Goal: Task Accomplishment & Management: Manage account settings

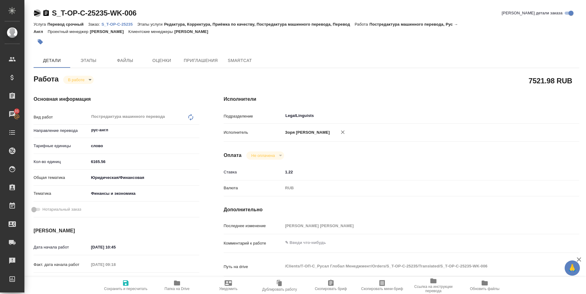
click at [34, 15] on icon "button" at bounding box center [37, 12] width 7 height 7
click at [38, 15] on icon "button" at bounding box center [37, 12] width 7 height 7
click at [38, 12] on icon "button" at bounding box center [37, 12] width 7 height 7
click at [72, 83] on body "🙏 .cls-1 fill:#fff; AWATERA Zoria Tatiana Клиенты Спецификации Заказы 31 Чаты T…" at bounding box center [293, 147] width 586 height 294
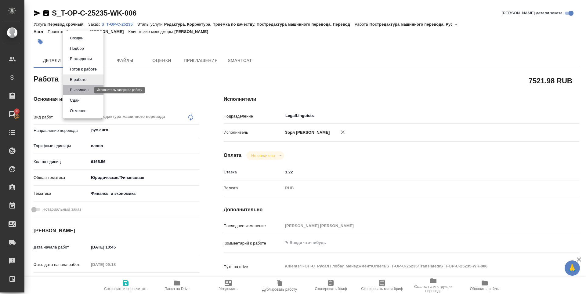
click at [77, 89] on button "Выполнен" at bounding box center [79, 90] width 22 height 7
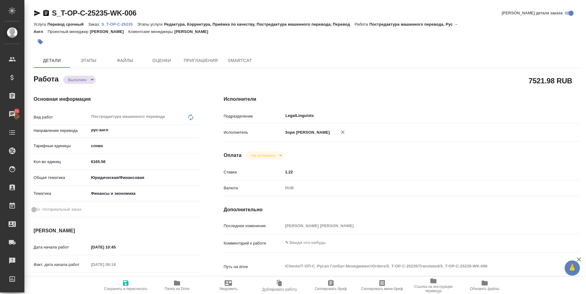
type textarea "x"
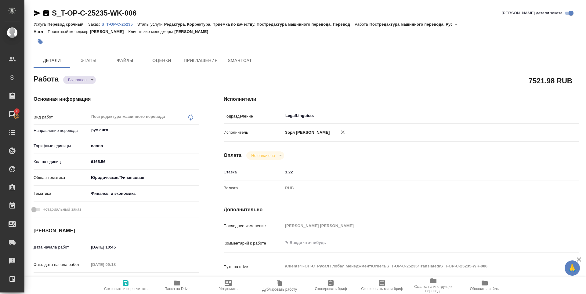
type textarea "x"
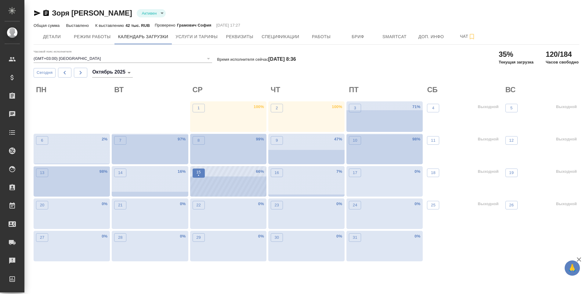
click at [201, 175] on span "15 •" at bounding box center [199, 173] width 6 height 8
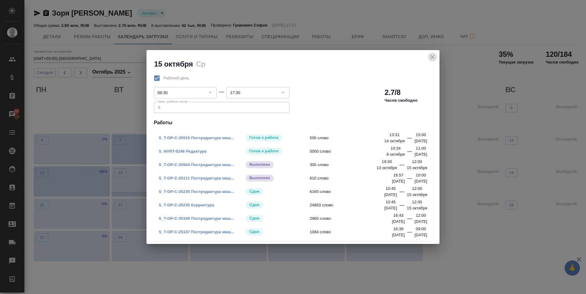
click at [431, 56] on icon "close" at bounding box center [432, 57] width 4 height 4
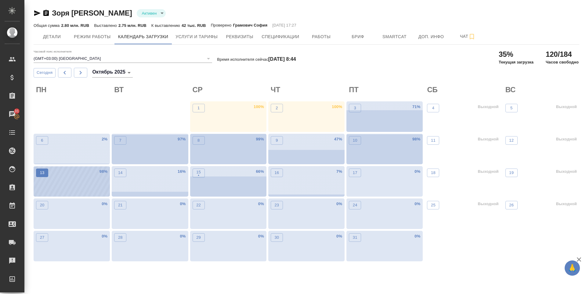
click at [42, 174] on p "13" at bounding box center [42, 173] width 5 height 6
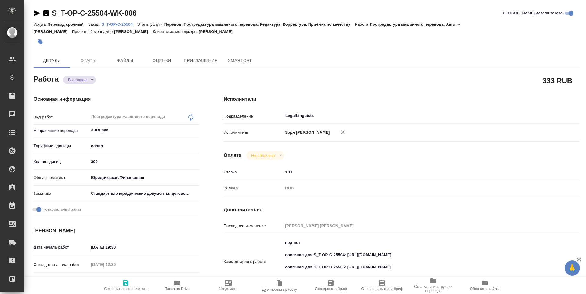
click at [36, 11] on icon "button" at bounding box center [37, 12] width 7 height 7
click at [179, 285] on icon "button" at bounding box center [177, 282] width 6 height 5
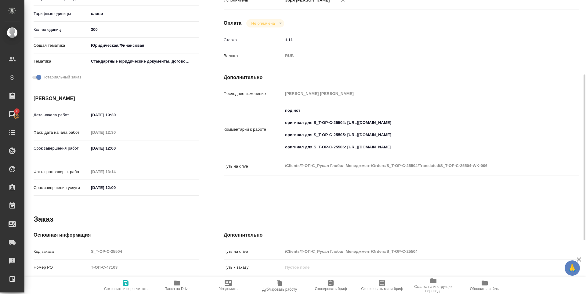
scroll to position [236, 0]
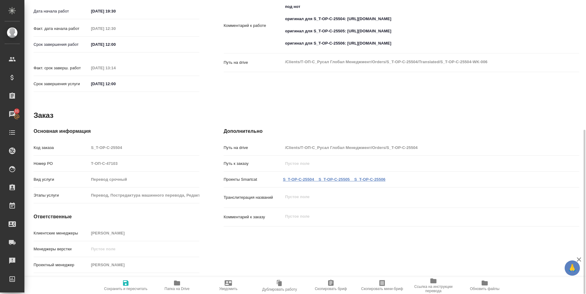
click at [331, 177] on link "S_T-OP-C-25504 _ S_T-OP-C-25505 _ S_T-OP-C-25506" at bounding box center [334, 179] width 103 height 5
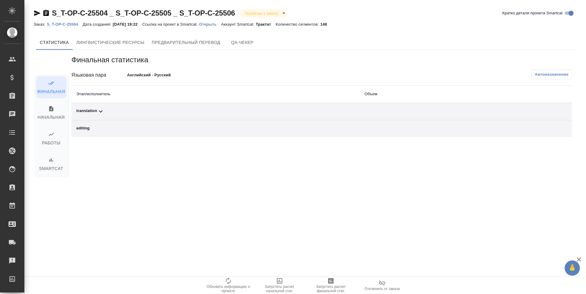
click at [95, 114] on div "translation" at bounding box center [215, 111] width 278 height 7
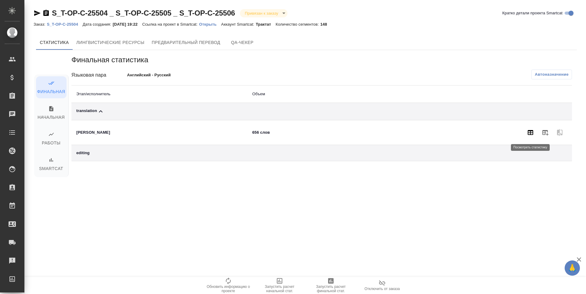
click at [533, 133] on icon "button" at bounding box center [530, 132] width 5 height 5
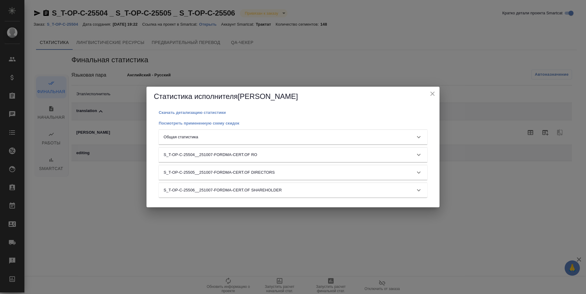
click at [378, 141] on div "Общая статистика" at bounding box center [293, 137] width 269 height 15
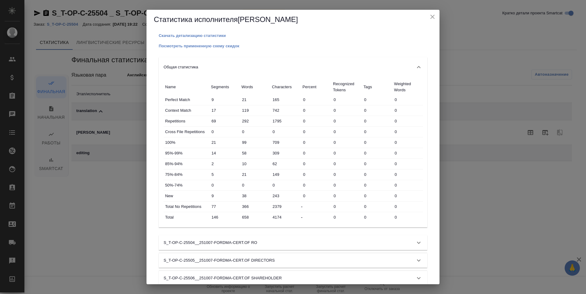
scroll to position [11, 0]
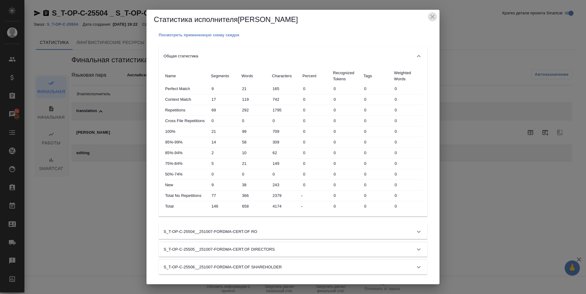
click at [435, 18] on icon "close" at bounding box center [432, 16] width 7 height 7
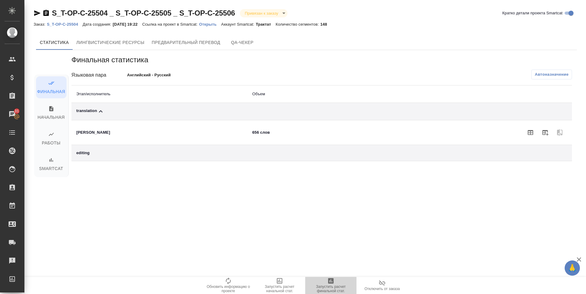
click at [335, 291] on span "Запустить расчет финальной стат." at bounding box center [331, 288] width 44 height 9
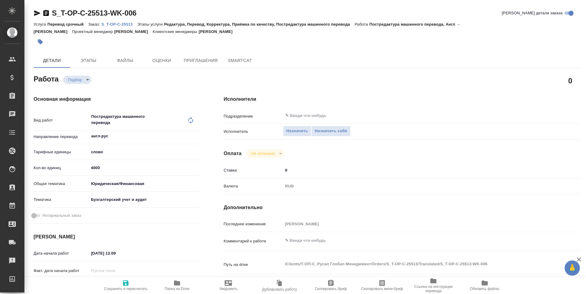
click at [182, 281] on span "Папка на Drive" at bounding box center [177, 285] width 44 height 12
click at [339, 131] on span "Назначить себя" at bounding box center [331, 131] width 32 height 7
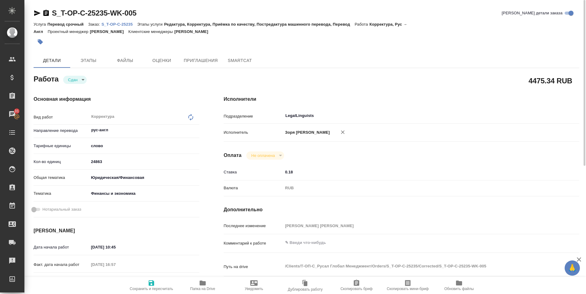
click at [36, 12] on icon "button" at bounding box center [37, 12] width 6 height 5
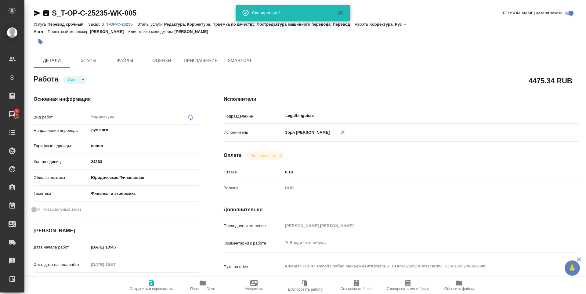
click at [198, 287] on span "Папка на Drive" at bounding box center [202, 289] width 25 height 4
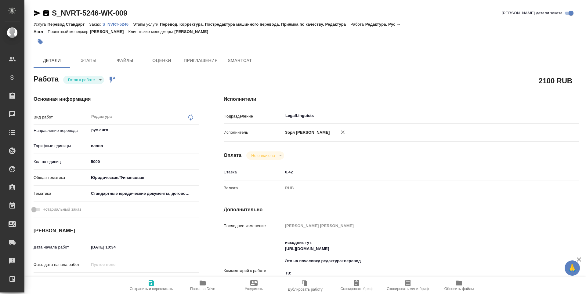
click at [75, 71] on body "🙏 .cls-1 fill:#fff; AWATERA Zoria Tatiana Клиенты Спецификации Заказы Чаты Todo…" at bounding box center [293, 147] width 586 height 294
click at [80, 79] on li "В работе" at bounding box center [83, 83] width 41 height 10
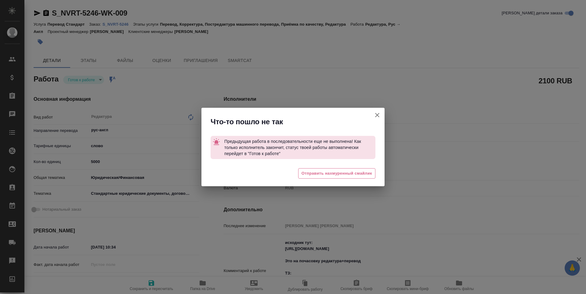
type textarea "x"
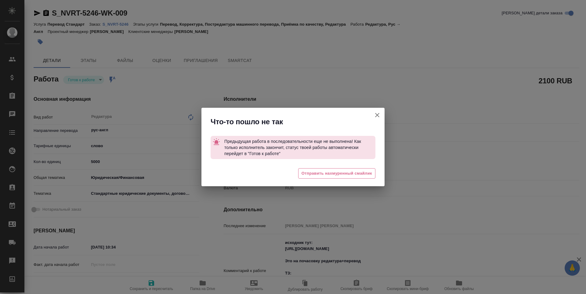
type textarea "x"
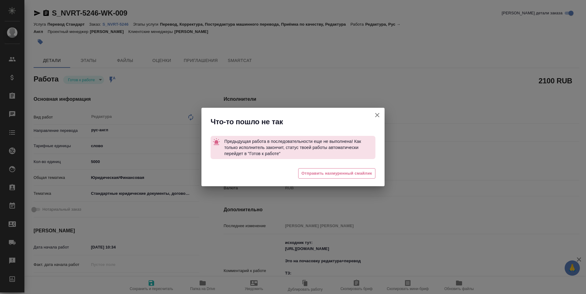
click at [375, 113] on icon "button" at bounding box center [377, 114] width 7 height 7
type textarea "x"
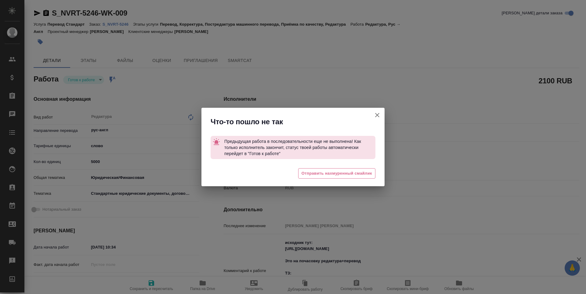
type textarea "x"
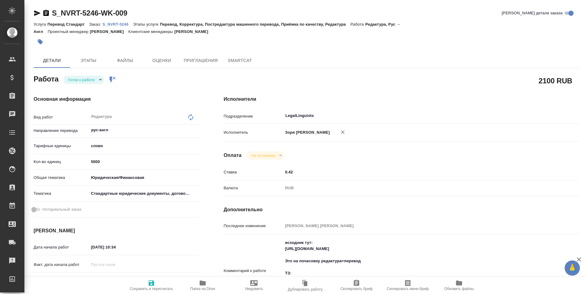
type textarea "x"
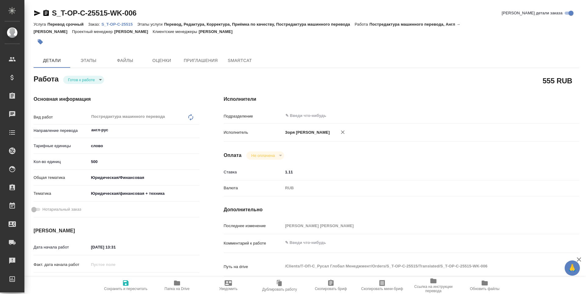
type textarea "x"
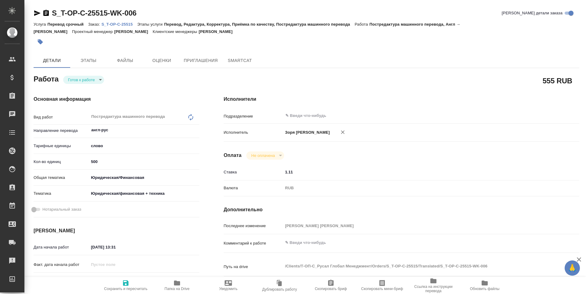
type textarea "x"
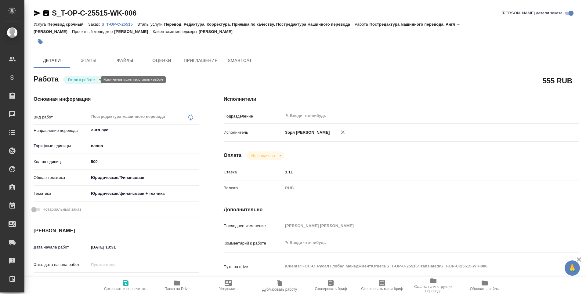
click at [88, 79] on body "🙏 .cls-1 fill:#fff; AWATERA Zoria Tatiana Клиенты Спецификации Заказы Чаты Todo…" at bounding box center [293, 147] width 586 height 294
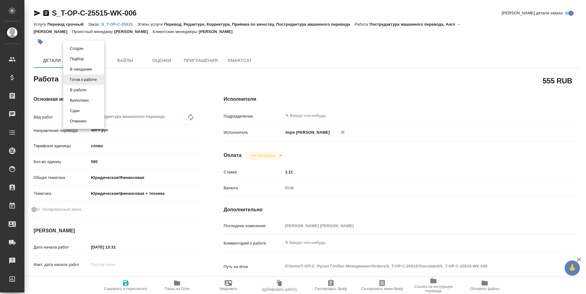
type textarea "x"
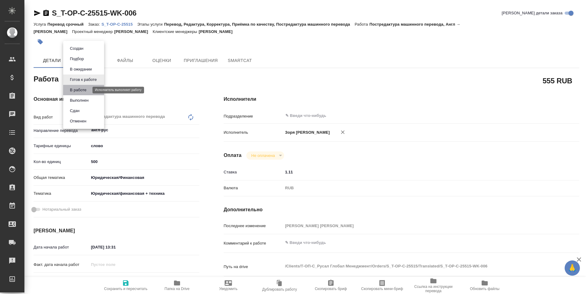
click at [88, 87] on button "В работе" at bounding box center [78, 90] width 20 height 7
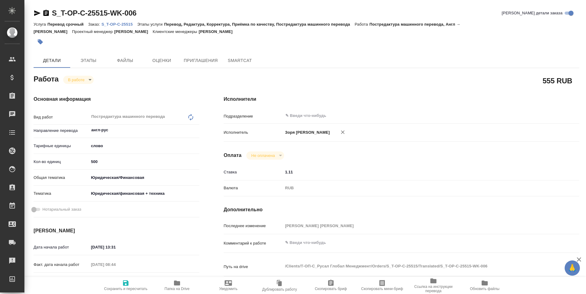
type textarea "x"
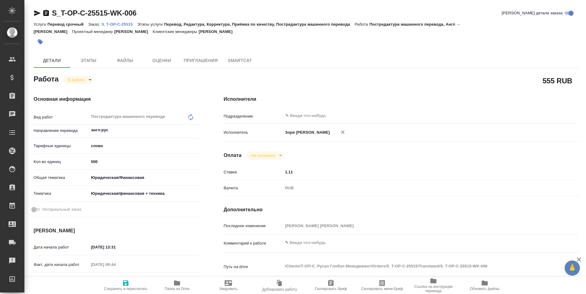
type textarea "x"
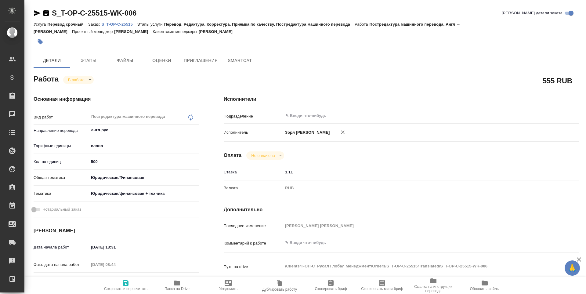
click at [173, 282] on icon "button" at bounding box center [176, 282] width 7 height 7
type textarea "x"
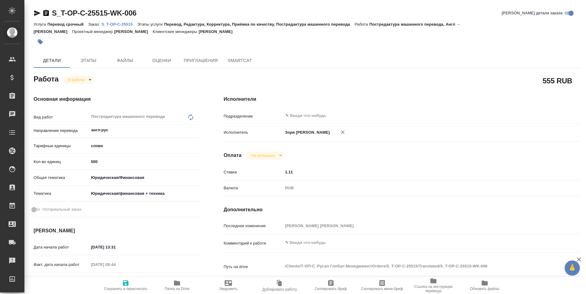
type textarea "x"
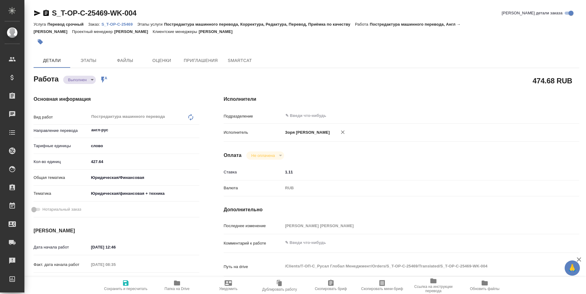
type textarea "x"
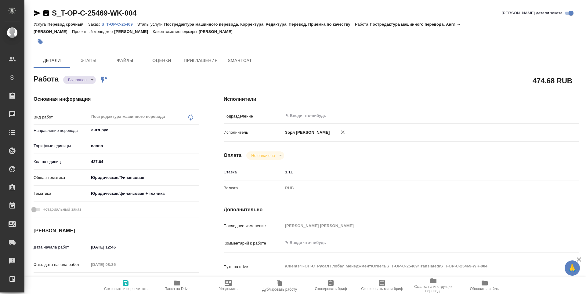
type textarea "x"
click at [81, 82] on body "🙏 .cls-1 fill:#fff; AWATERA [PERSON_NAME] Спецификации Заказы Чаты Todo Проекты…" at bounding box center [293, 147] width 586 height 294
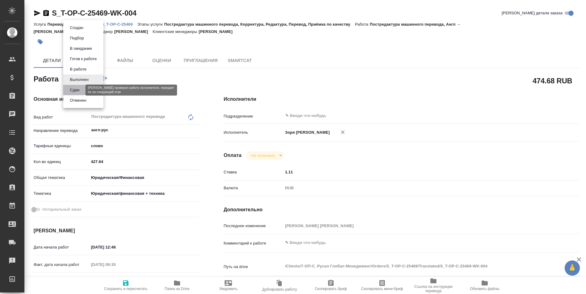
click at [80, 89] on button "Сдан" at bounding box center [74, 90] width 13 height 7
type textarea "x"
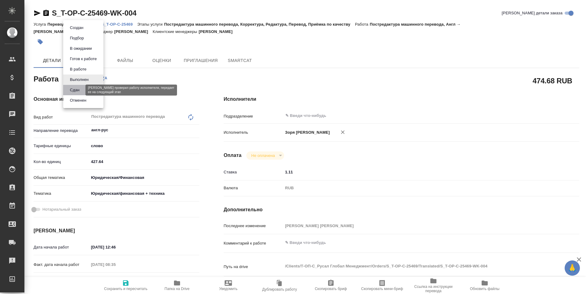
type textarea "x"
